Goal: Navigation & Orientation: Find specific page/section

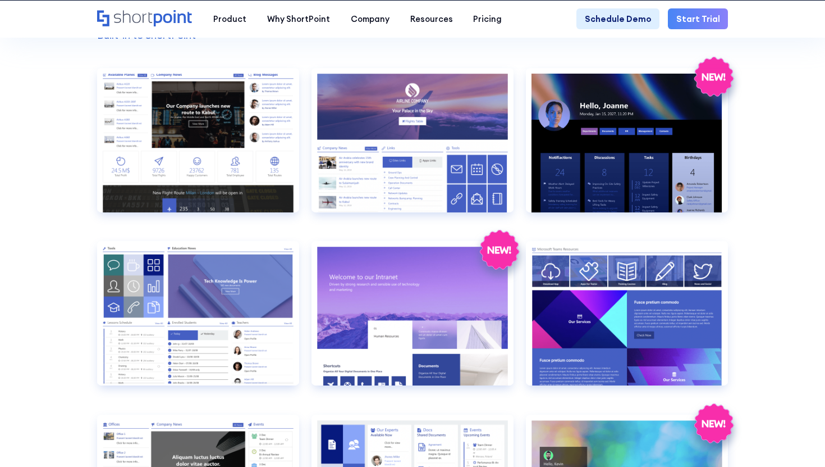
scroll to position [1082, 0]
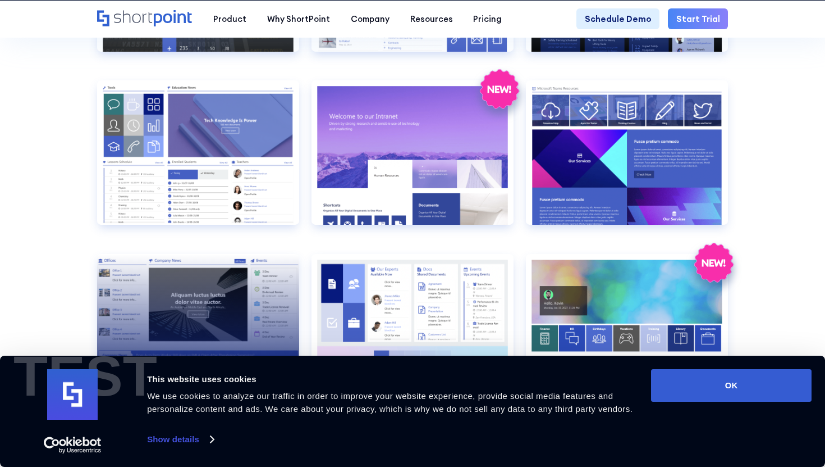
click at [182, 301] on div "Preview" at bounding box center [198, 326] width 202 height 144
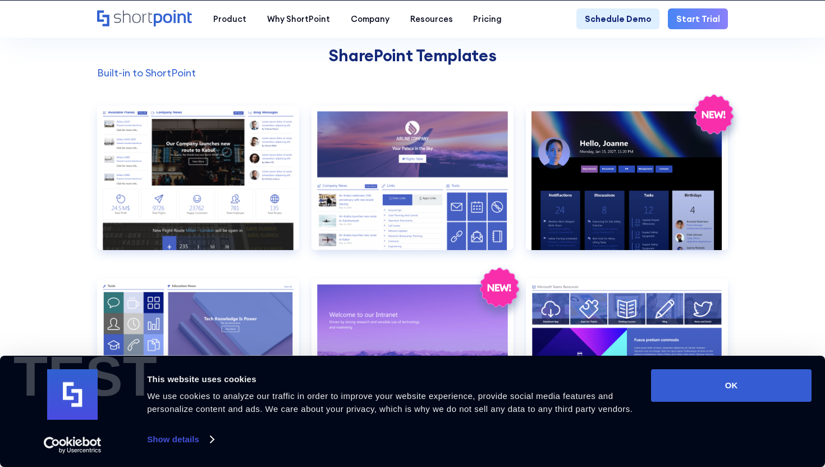
scroll to position [933, 0]
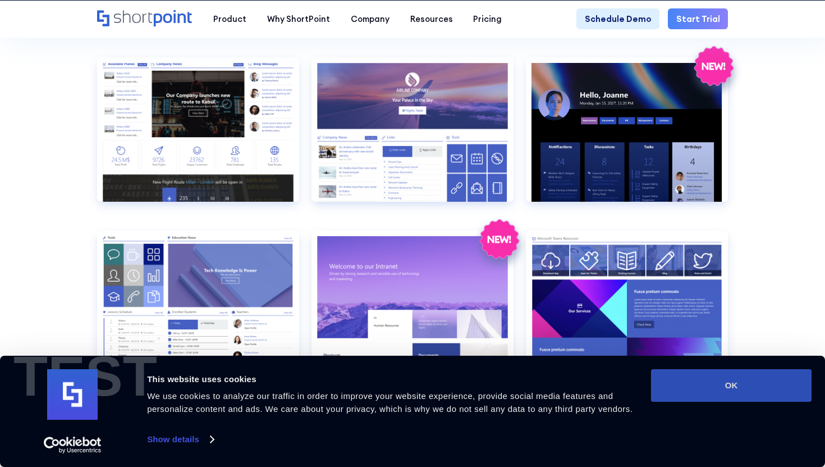
click at [720, 381] on button "OK" at bounding box center [731, 385] width 161 height 33
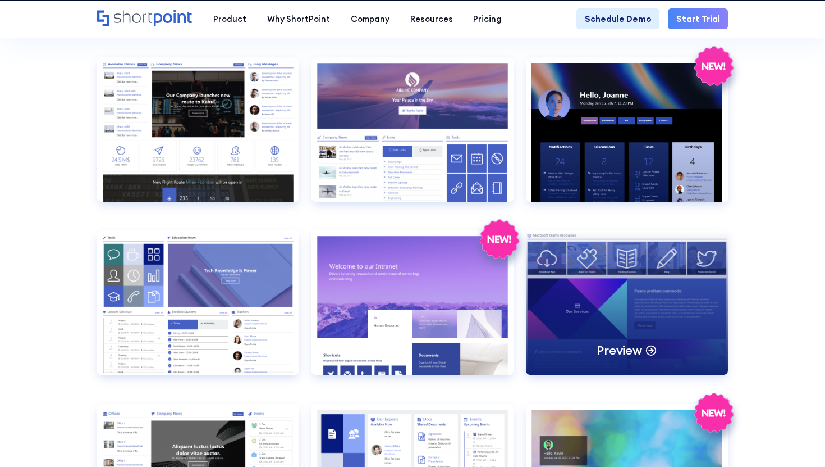
scroll to position [0, 0]
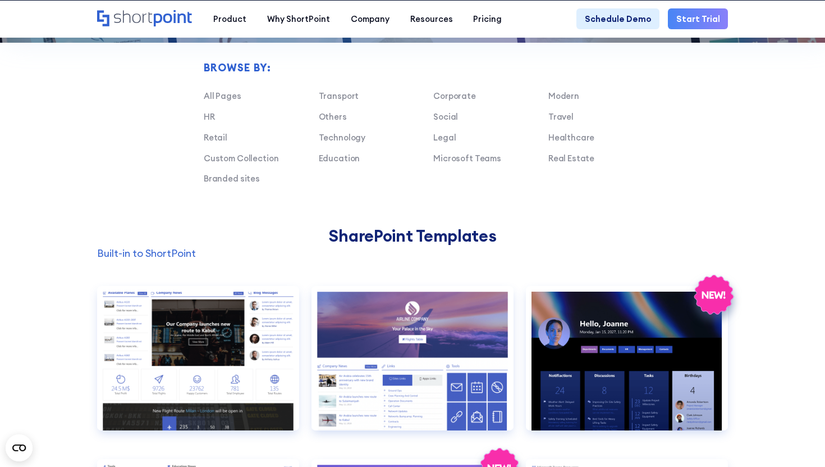
scroll to position [1097, 0]
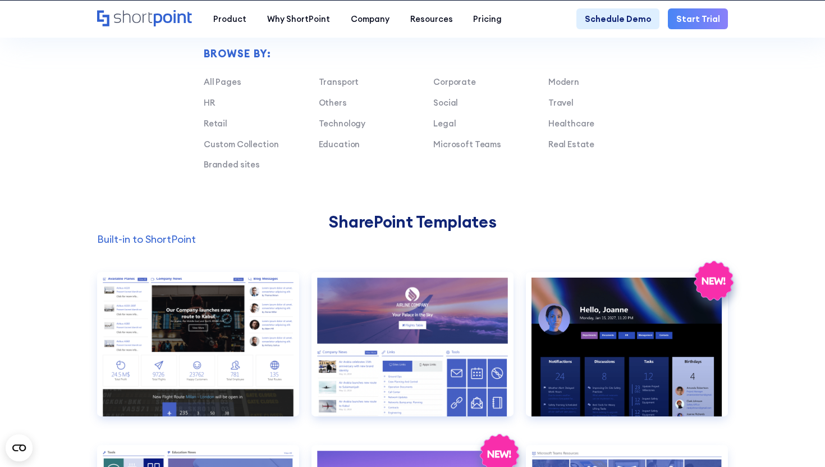
scroll to position [739, 0]
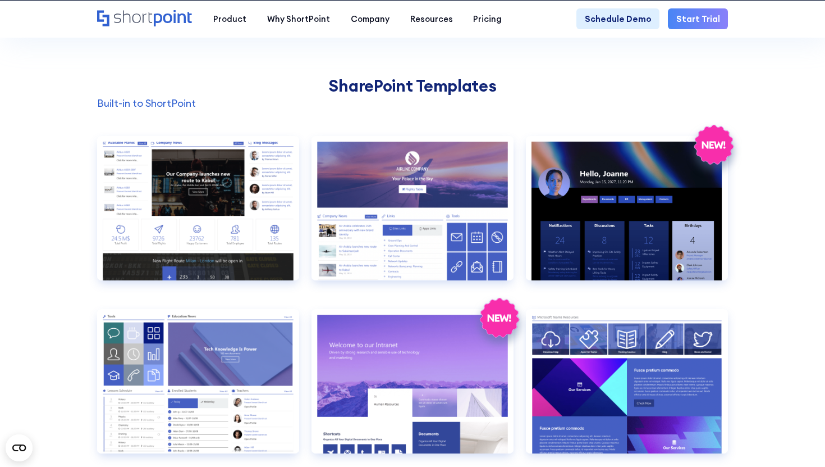
scroll to position [871, 0]
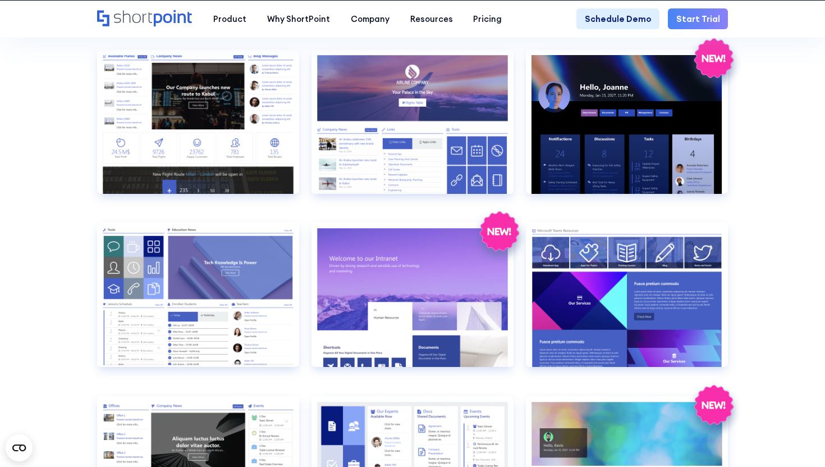
scroll to position [998, 0]
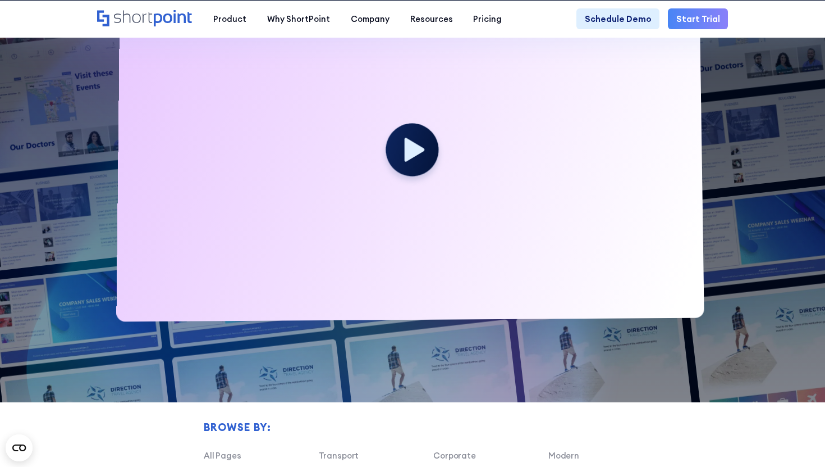
scroll to position [750, 0]
